Goal: Task Accomplishment & Management: Complete application form

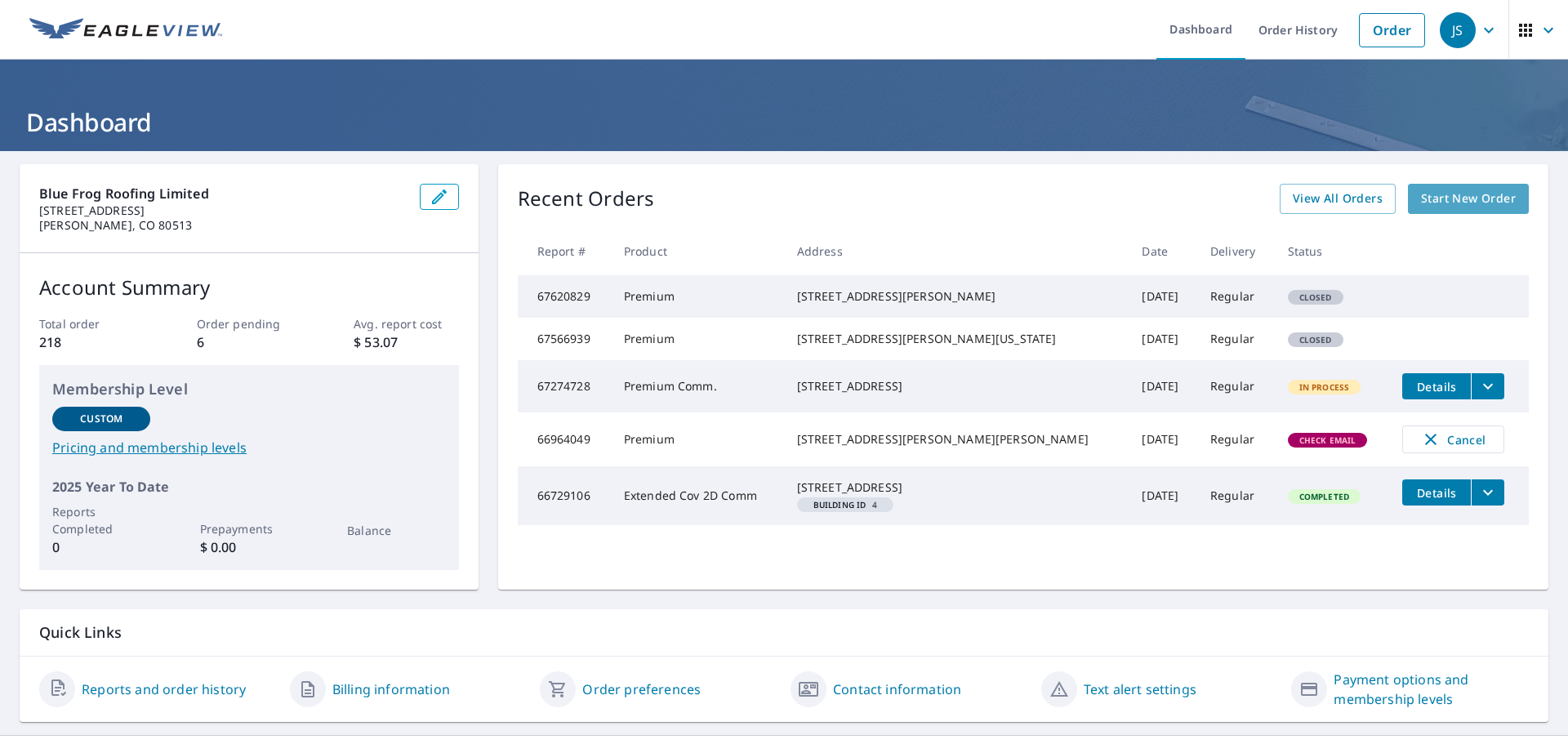
click at [1453, 199] on span "Start New Order" at bounding box center [1468, 199] width 95 height 21
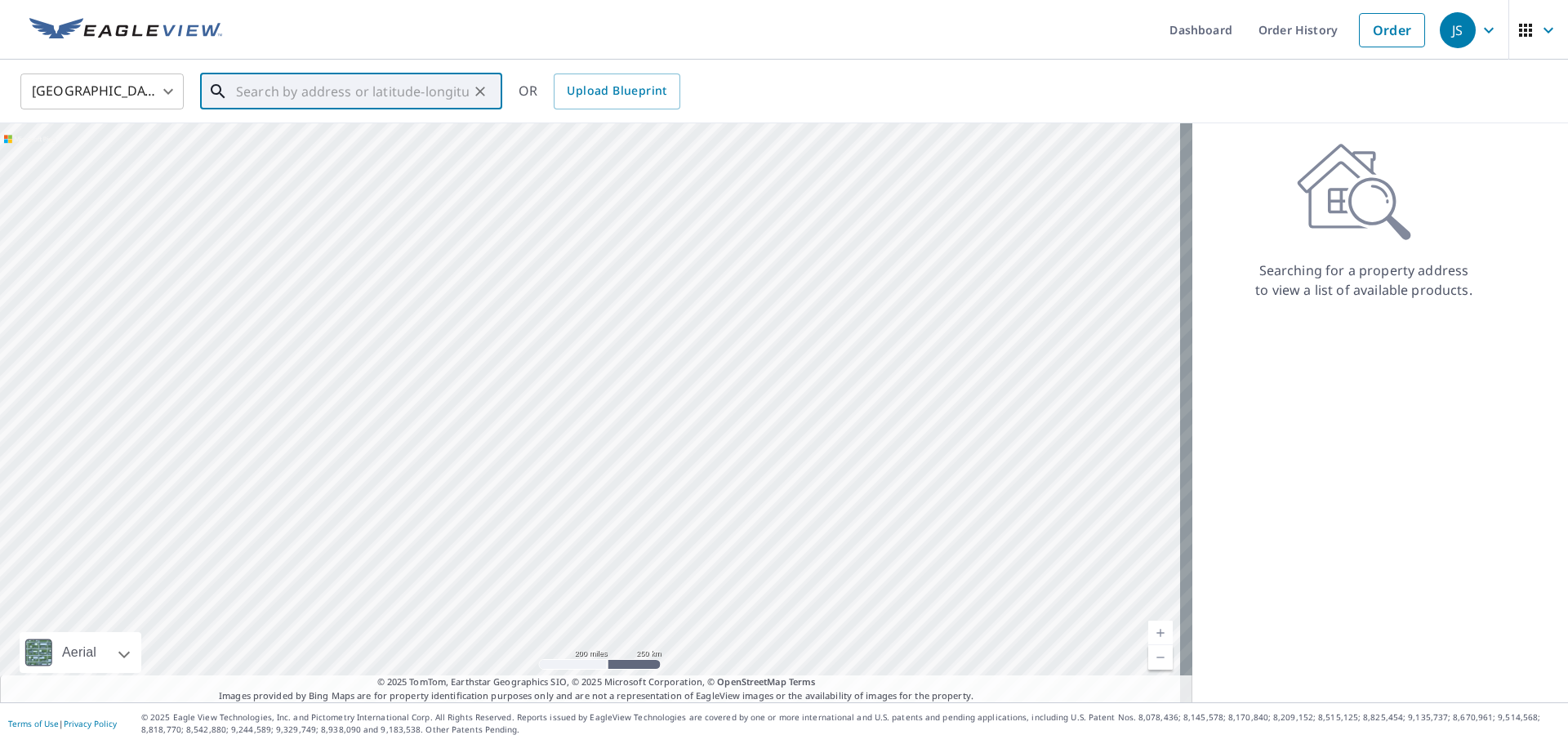
click at [243, 92] on input "text" at bounding box center [352, 91] width 232 height 46
click at [271, 142] on span "[STREET_ADDRESS]" at bounding box center [361, 139] width 257 height 20
type input "[STREET_ADDRESS]"
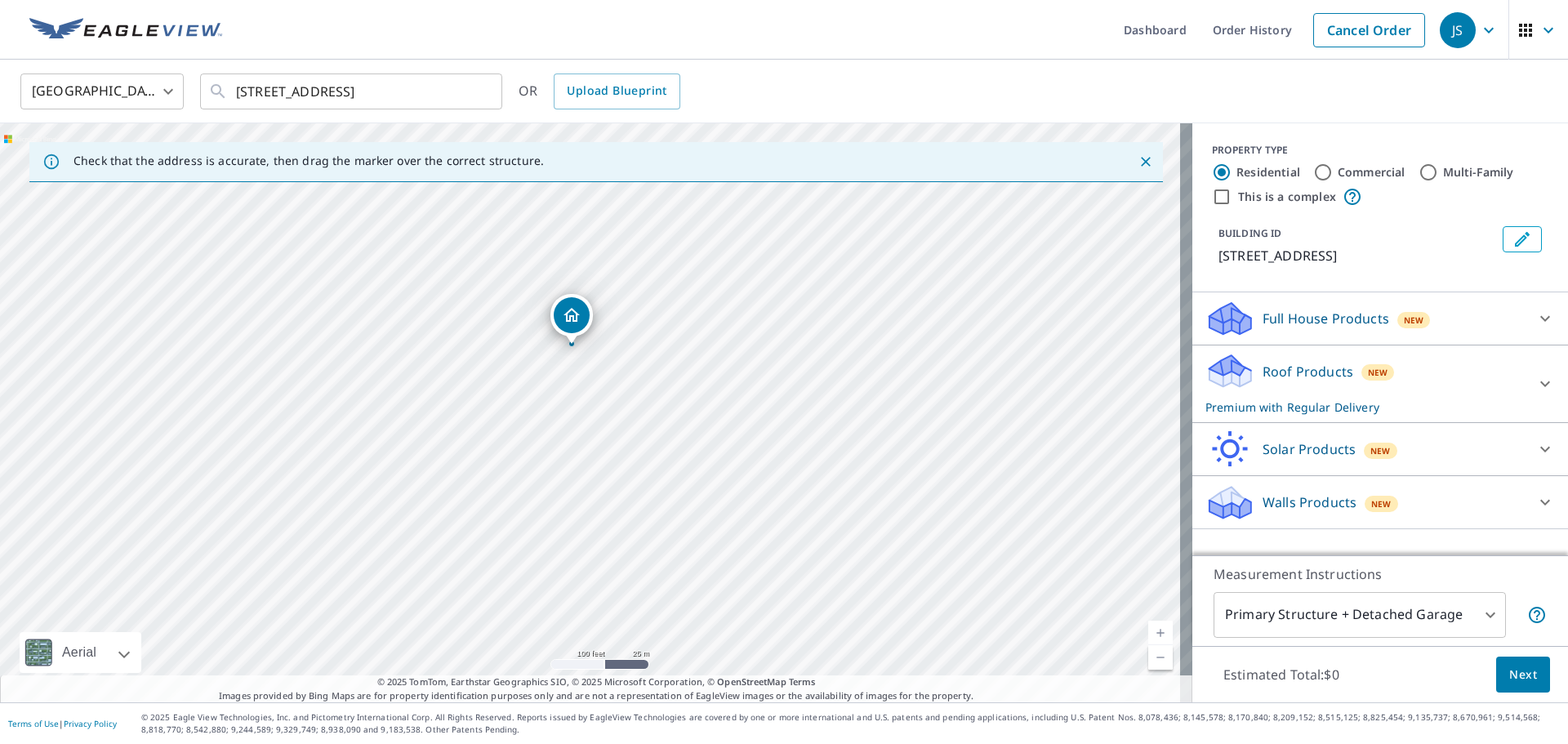
drag, startPoint x: 624, startPoint y: 448, endPoint x: 655, endPoint y: 527, distance: 84.9
click at [655, 527] on div "[STREET_ADDRESS]" at bounding box center [596, 413] width 1192 height 579
click at [1511, 675] on span "Next" at bounding box center [1524, 675] width 28 height 21
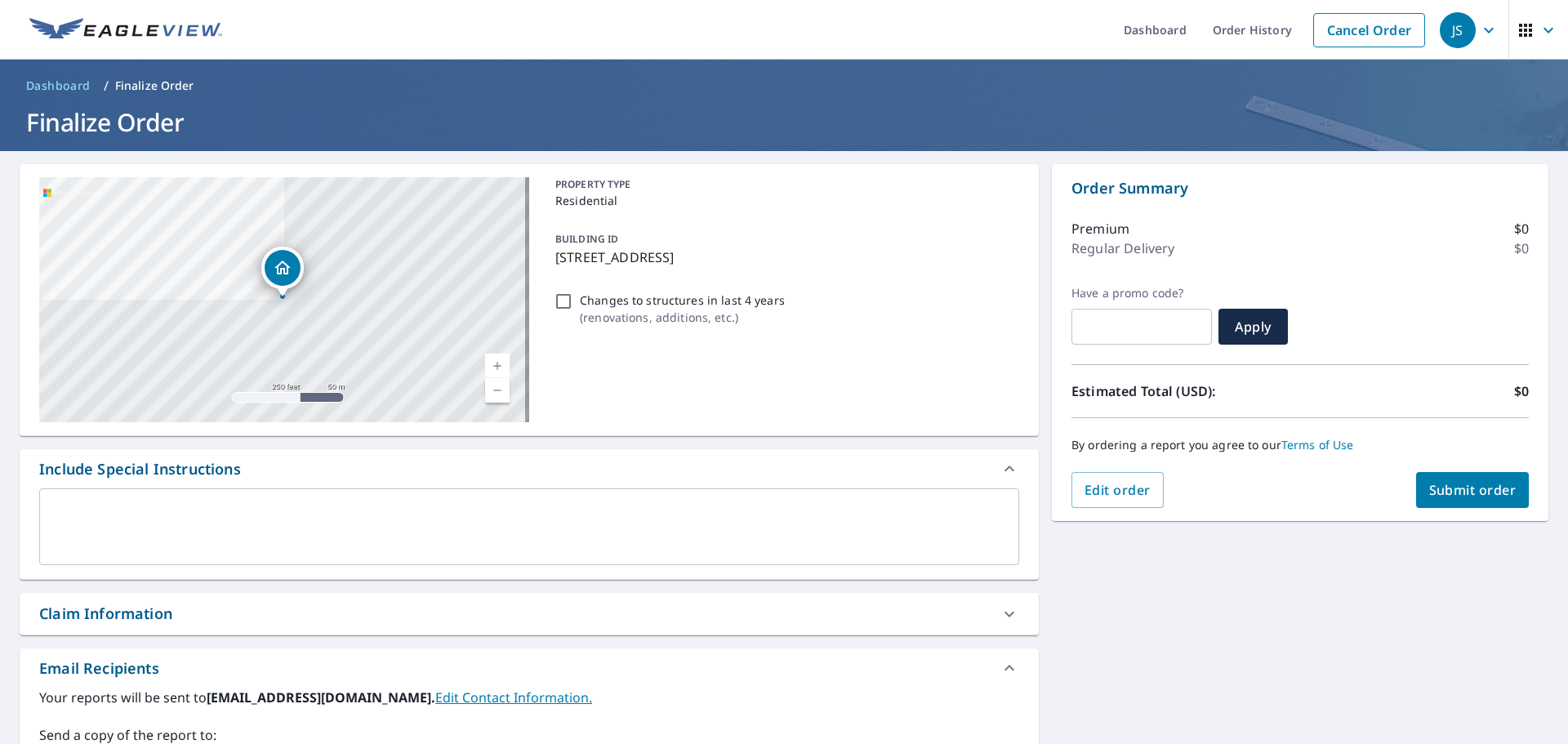
click at [77, 512] on textarea at bounding box center [529, 527] width 957 height 47
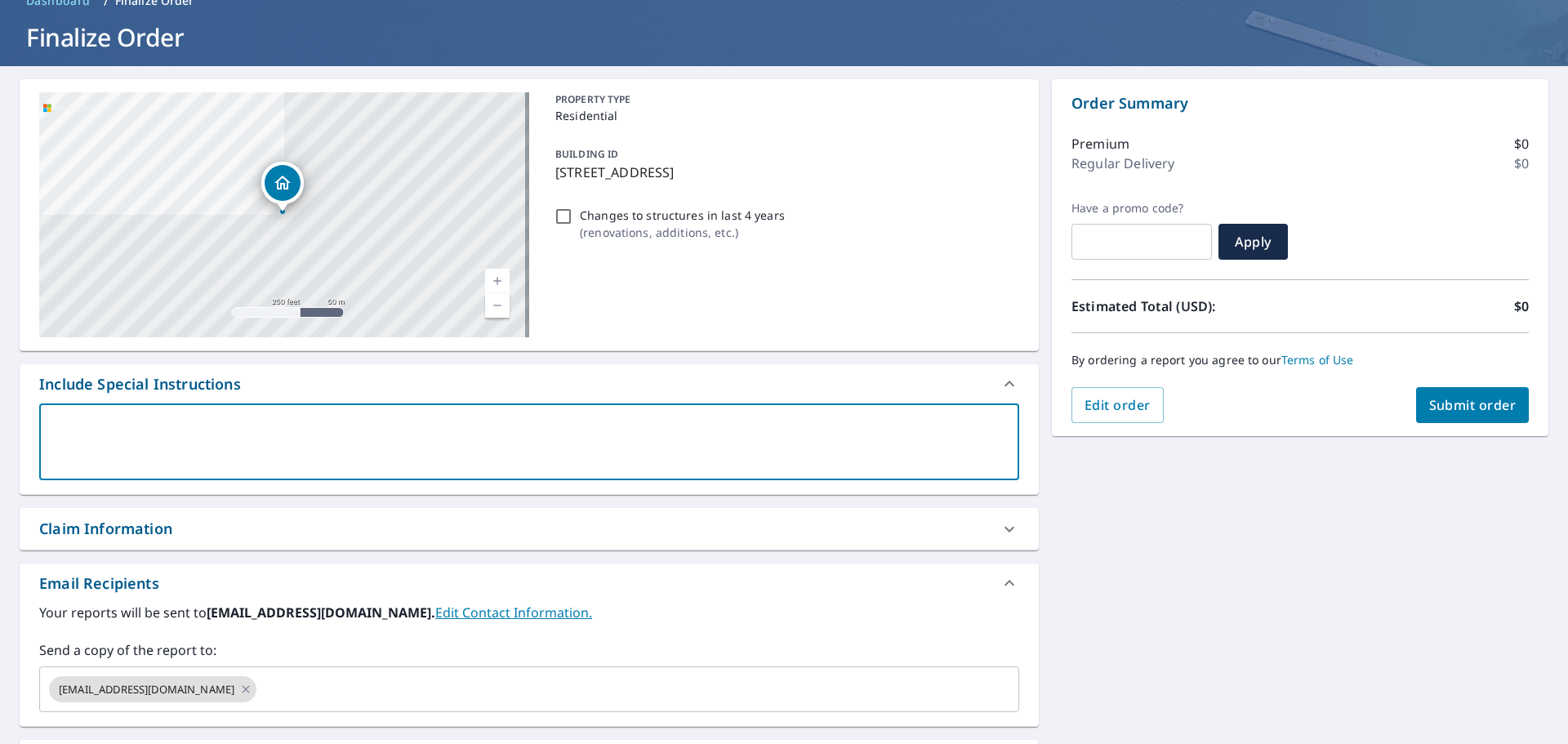
scroll to position [163, 0]
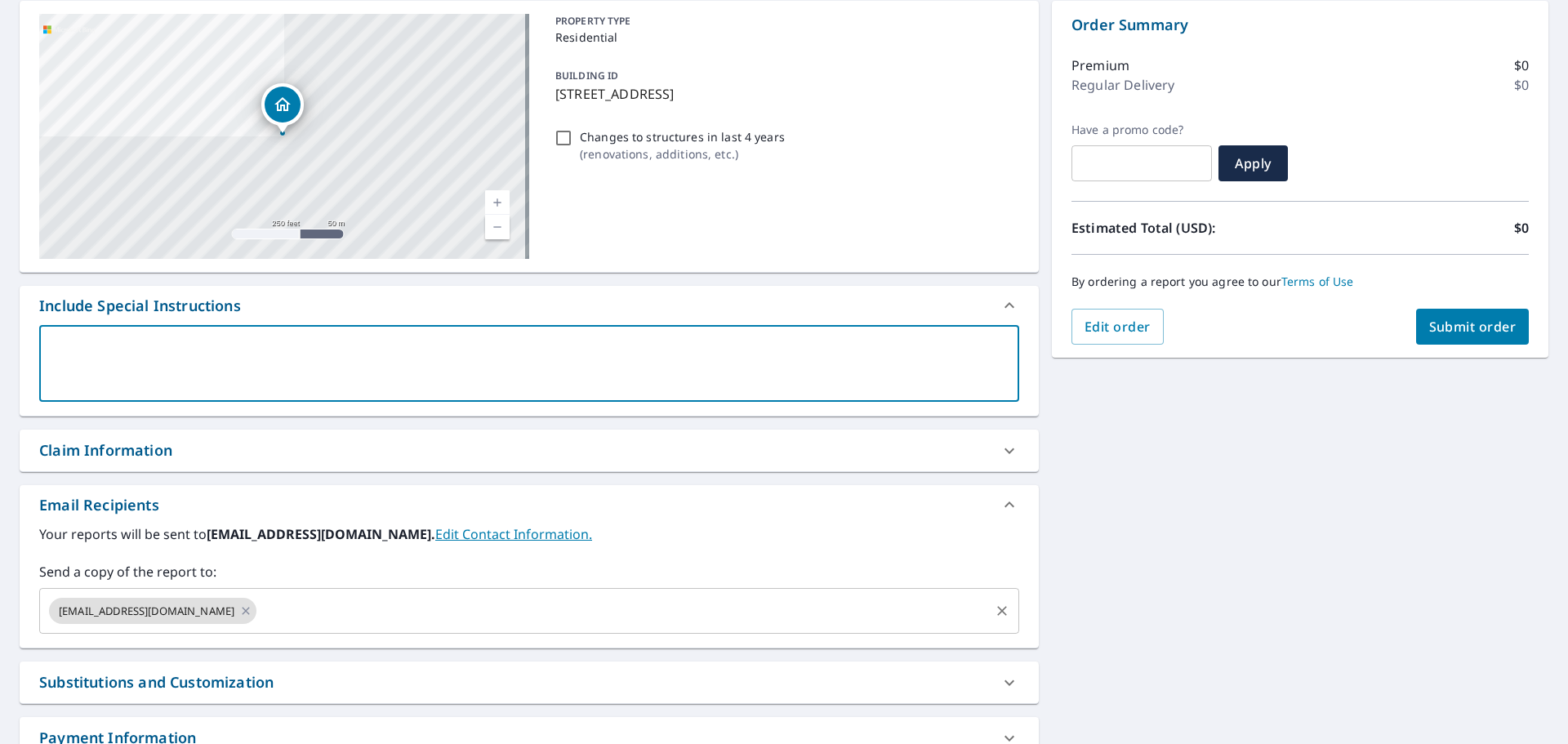
click at [259, 608] on input "text" at bounding box center [624, 611] width 728 height 31
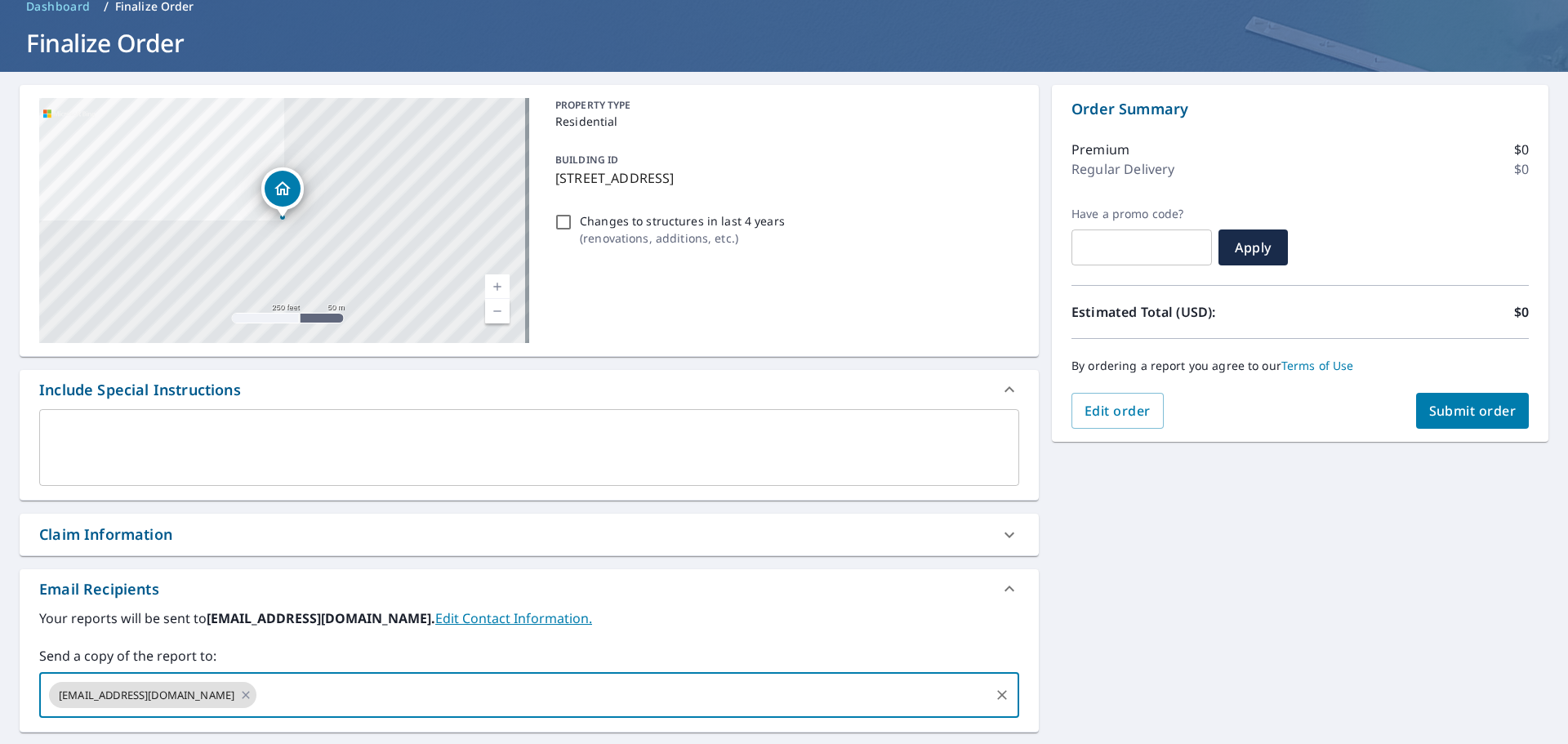
scroll to position [0, 0]
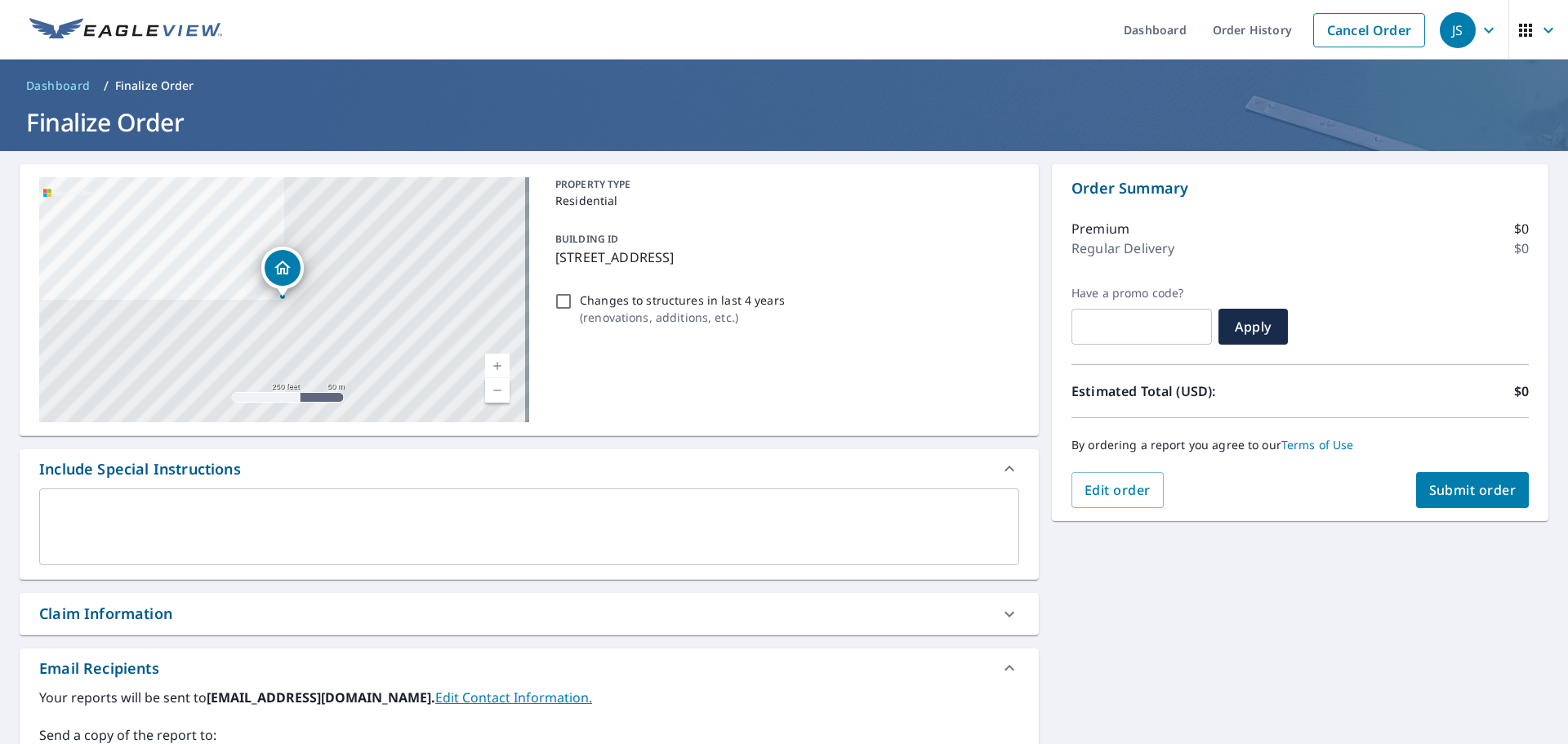
click at [1455, 490] on span "Submit order" at bounding box center [1473, 490] width 88 height 18
